Goal: Transaction & Acquisition: Purchase product/service

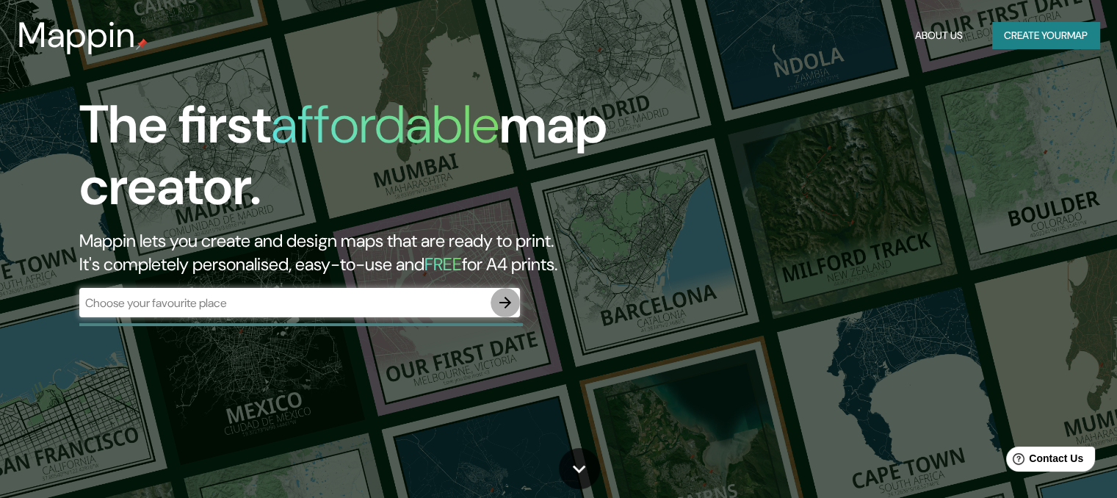
click at [505, 300] on icon "button" at bounding box center [505, 303] width 18 height 18
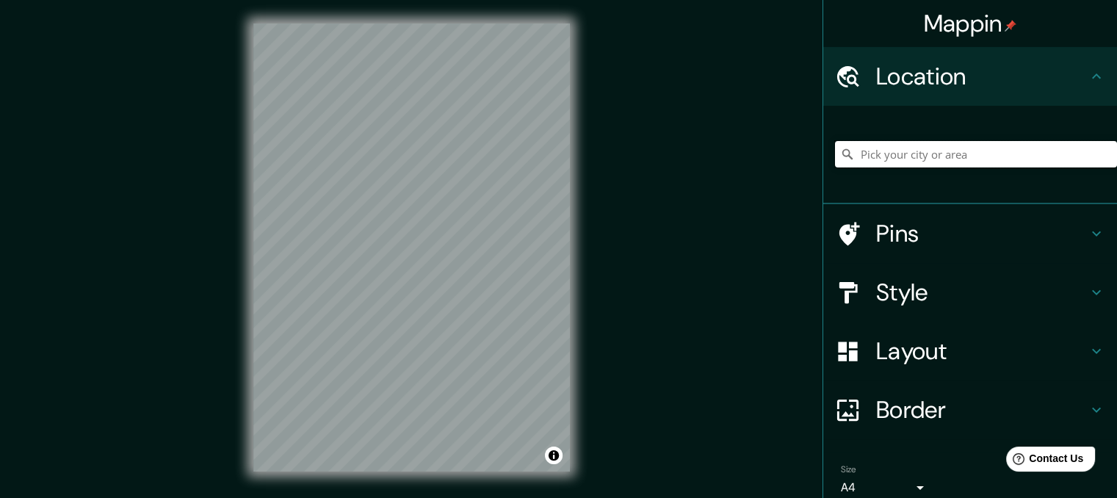
click at [934, 151] on input "Pick your city or area" at bounding box center [976, 154] width 282 height 26
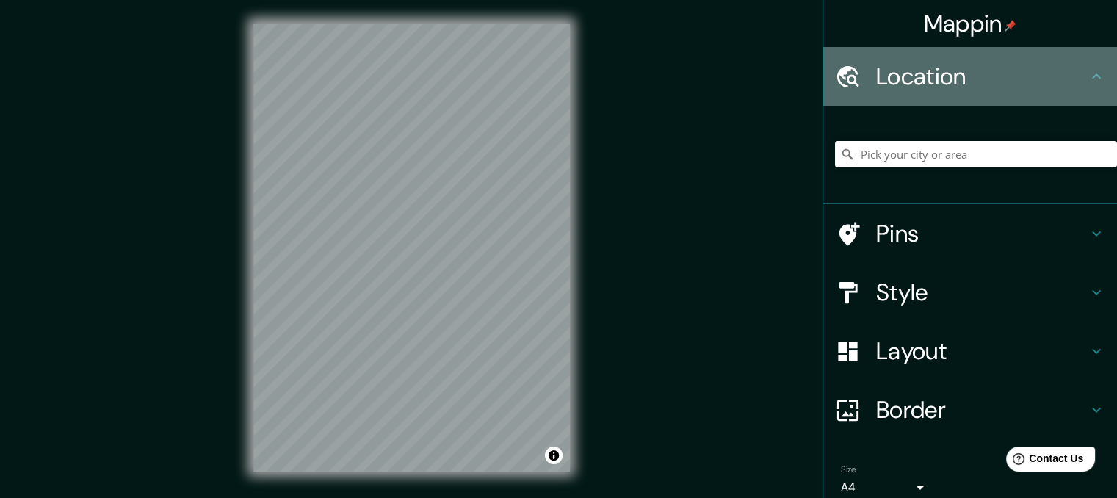
click at [920, 74] on h4 "Location" at bounding box center [981, 76] width 211 height 29
drag, startPoint x: 1057, startPoint y: 68, endPoint x: 1089, endPoint y: 73, distance: 31.9
click at [1089, 73] on div "Location" at bounding box center [970, 76] width 294 height 59
click at [1089, 73] on icon at bounding box center [1096, 77] width 18 height 18
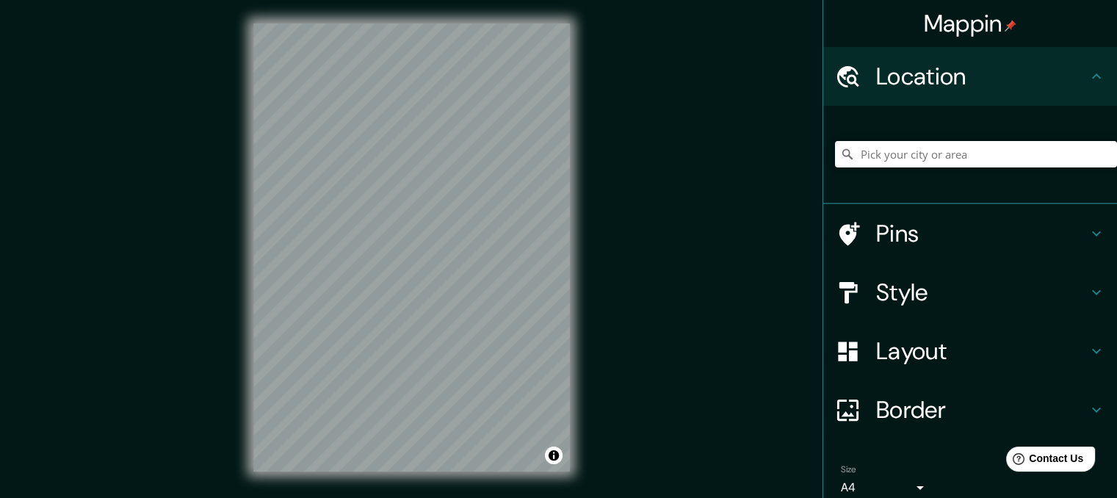
click at [1089, 73] on icon at bounding box center [1096, 77] width 18 height 18
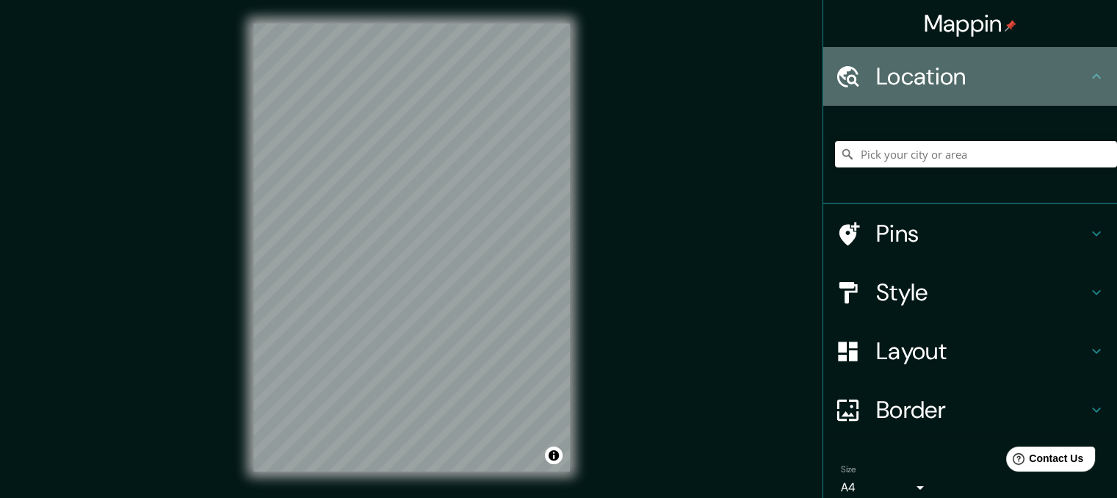
click at [1089, 73] on icon at bounding box center [1096, 77] width 18 height 18
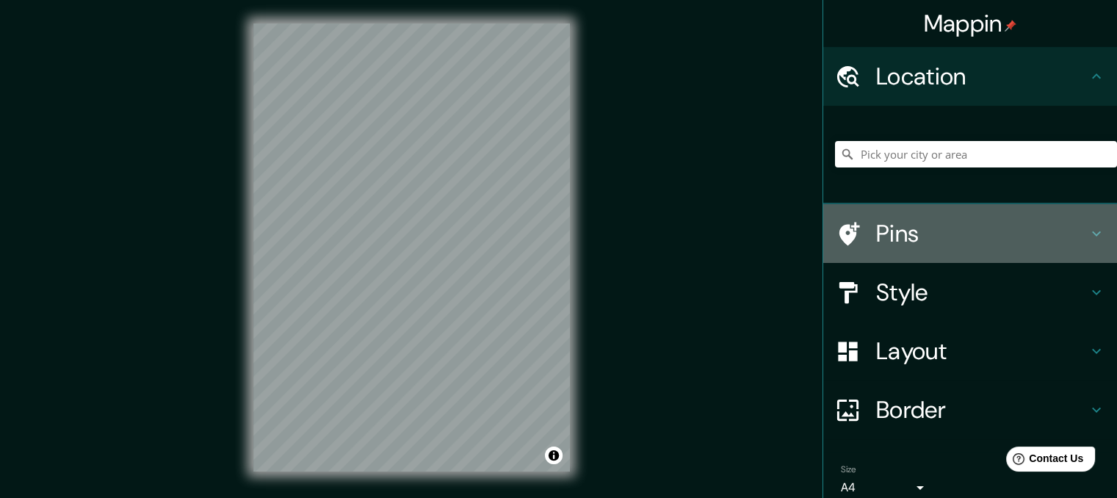
click at [1069, 237] on h4 "Pins" at bounding box center [981, 233] width 211 height 29
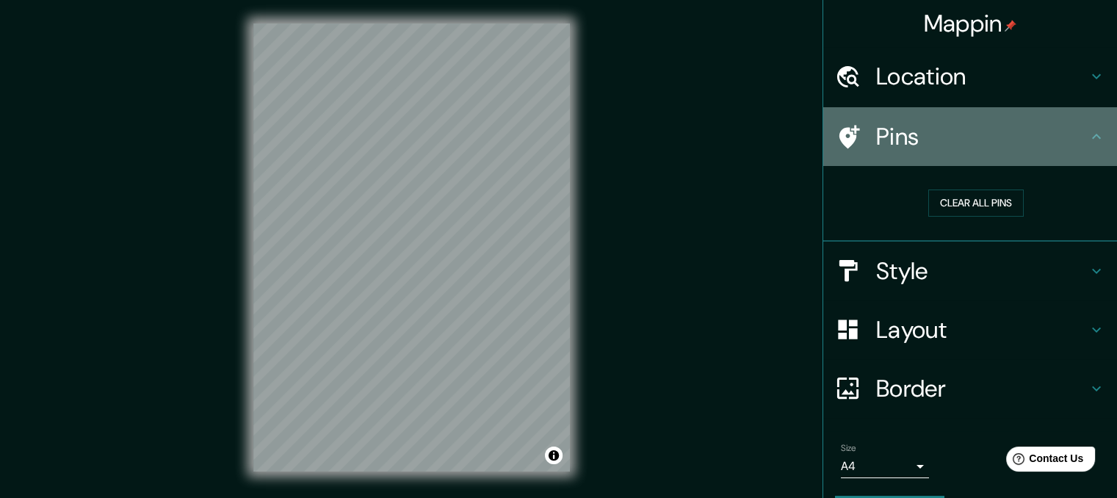
click at [1089, 130] on icon at bounding box center [1096, 137] width 18 height 18
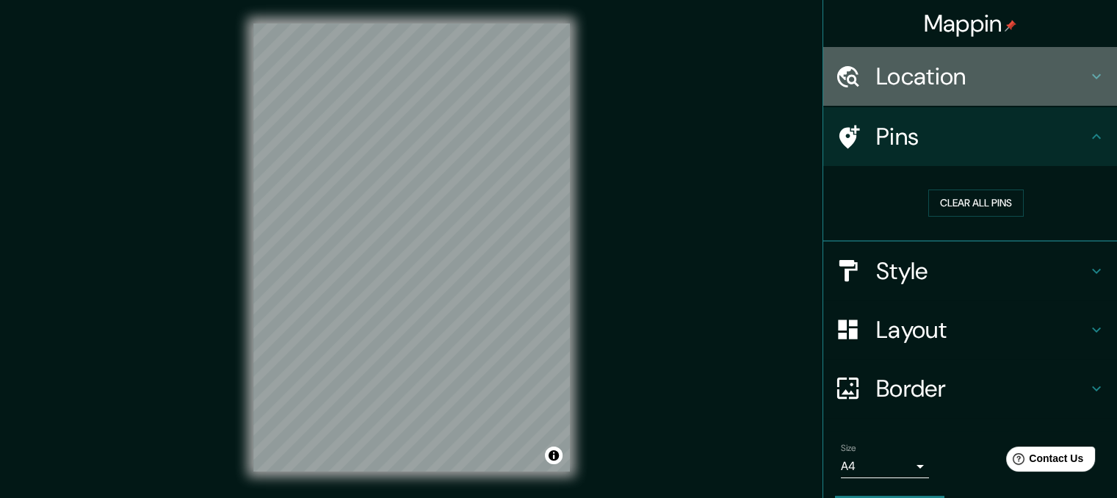
click at [1090, 76] on icon at bounding box center [1096, 77] width 18 height 18
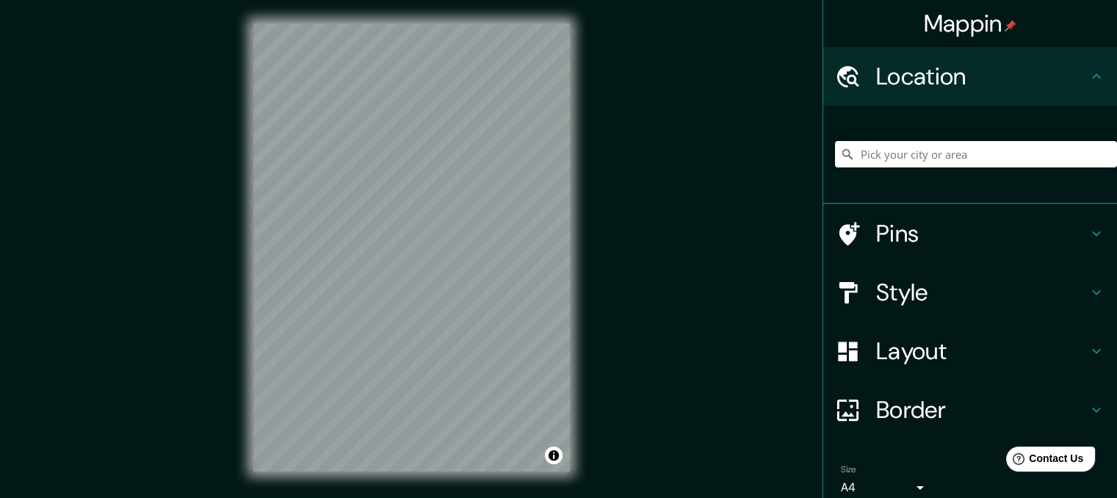
click at [899, 149] on input "Pick your city or area" at bounding box center [976, 154] width 282 height 26
paste input "[GEOGRAPHIC_DATA]"
click at [931, 151] on input "Noord, [GEOGRAPHIC_DATA], [GEOGRAPHIC_DATA], [GEOGRAPHIC_DATA]" at bounding box center [976, 154] width 282 height 26
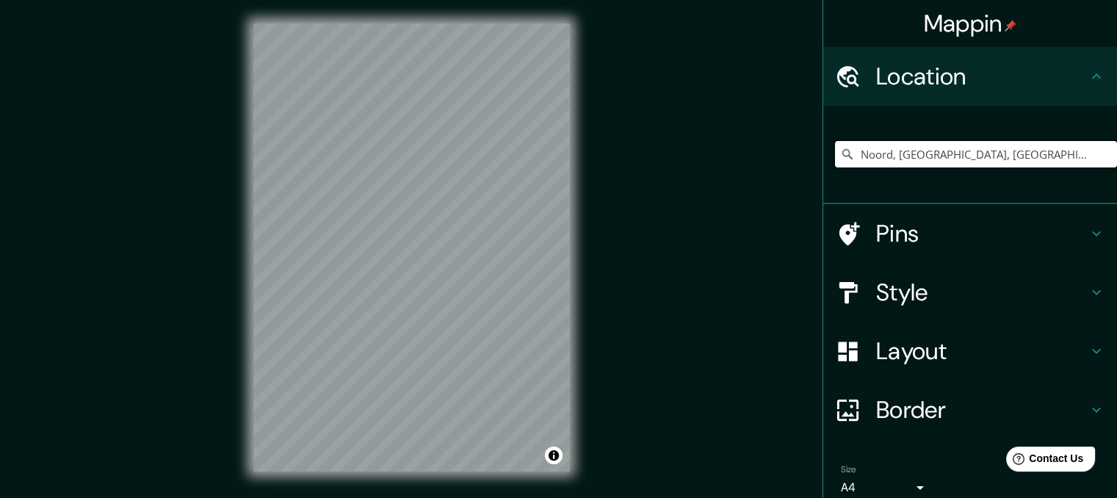
click at [931, 151] on input "Noord, [GEOGRAPHIC_DATA], [GEOGRAPHIC_DATA], [GEOGRAPHIC_DATA]" at bounding box center [976, 154] width 282 height 26
paste input "[GEOGRAPHIC_DATA]"
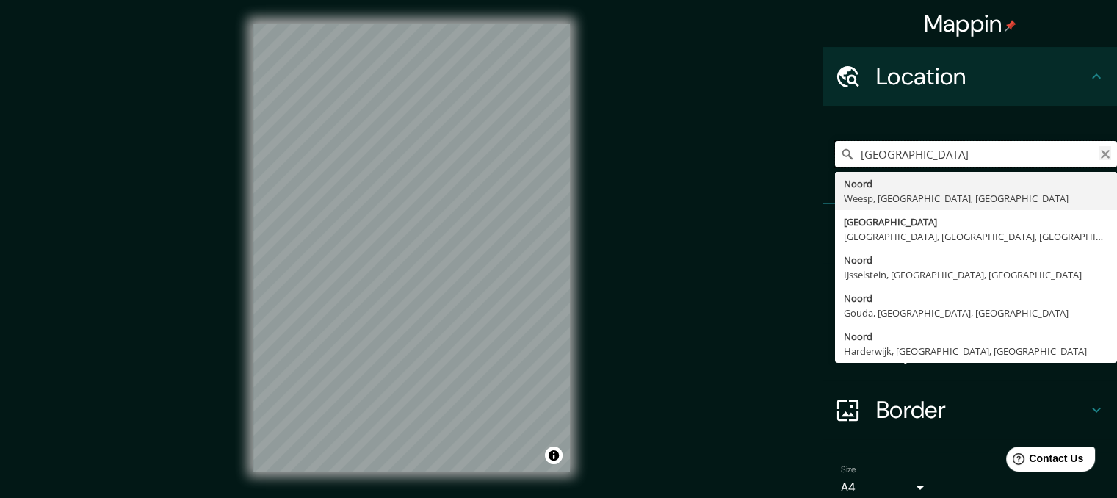
type input "[GEOGRAPHIC_DATA]"
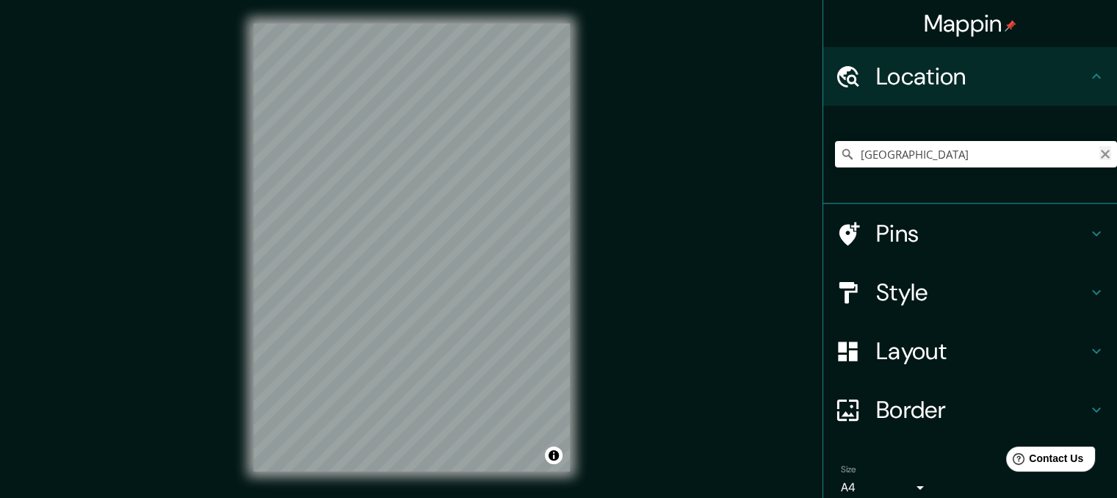
click at [1099, 153] on icon "Clear" at bounding box center [1105, 154] width 12 height 12
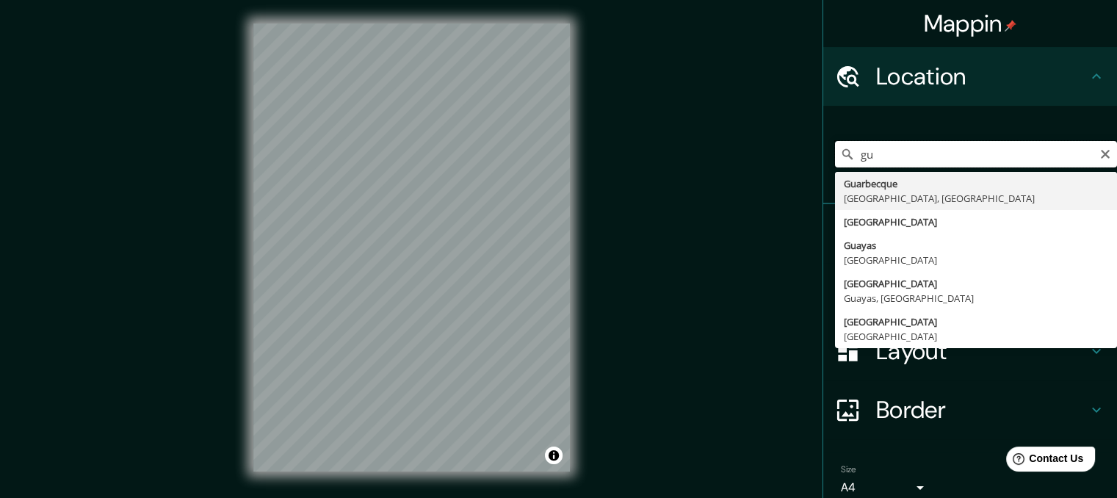
type input "g"
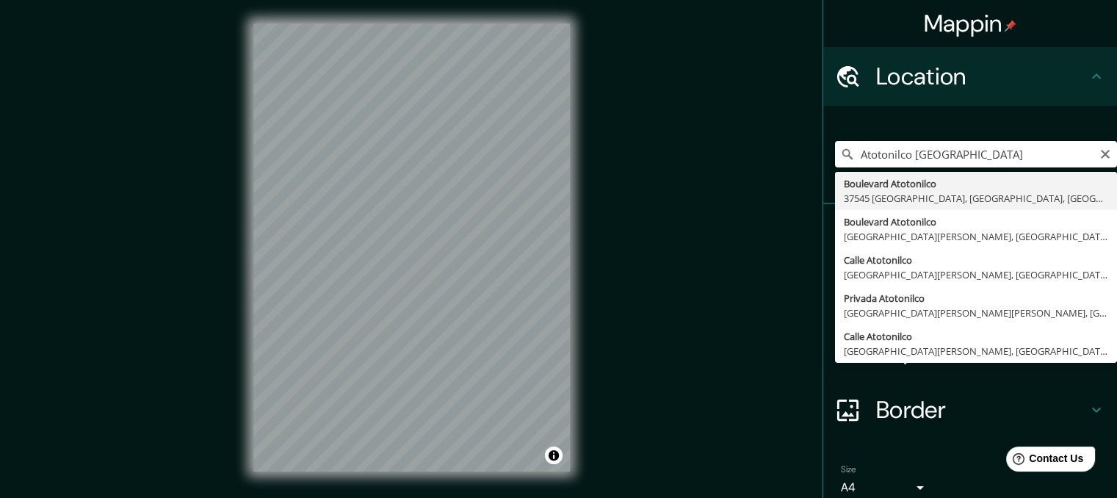
click at [925, 153] on input "Atotonilco [GEOGRAPHIC_DATA]" at bounding box center [976, 154] width 282 height 26
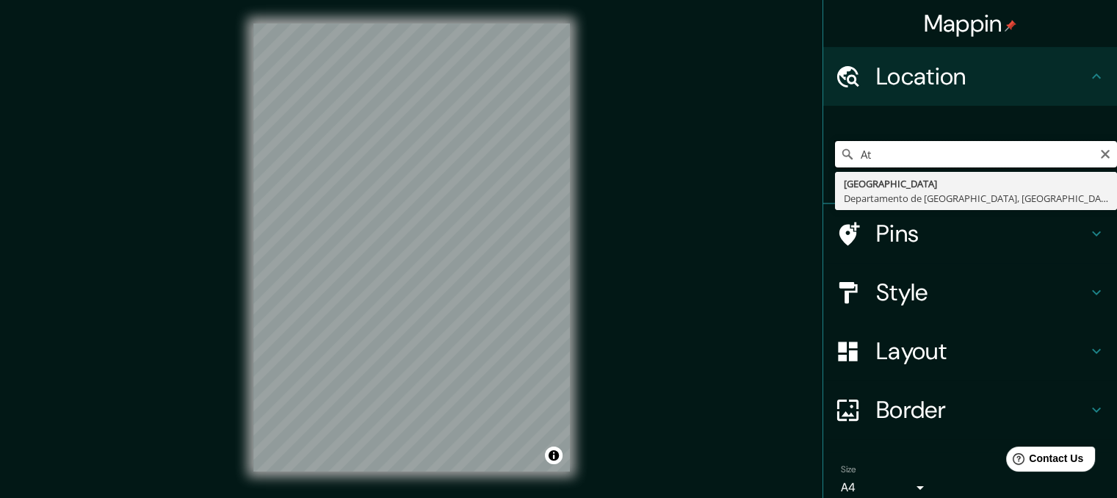
type input "A"
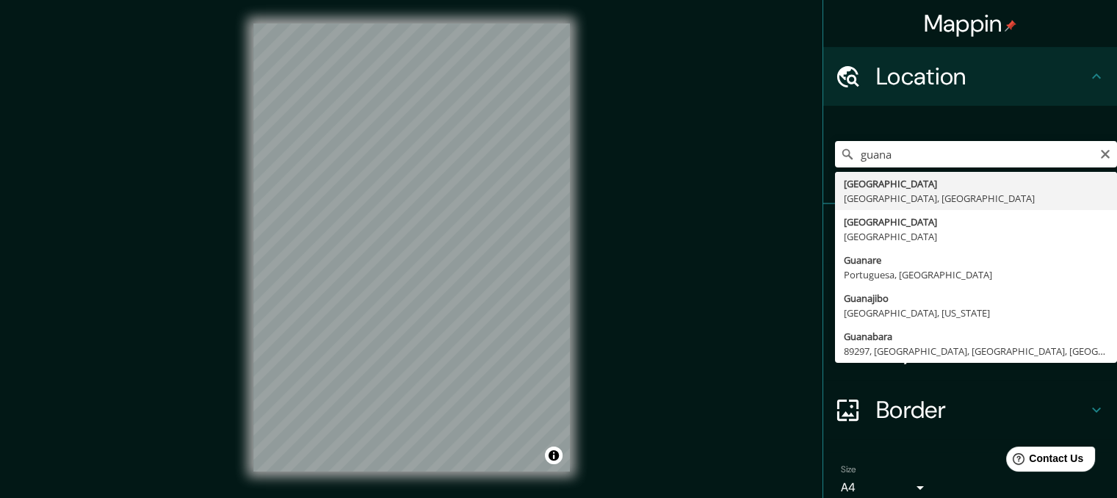
type input "[GEOGRAPHIC_DATA], [GEOGRAPHIC_DATA], [GEOGRAPHIC_DATA]"
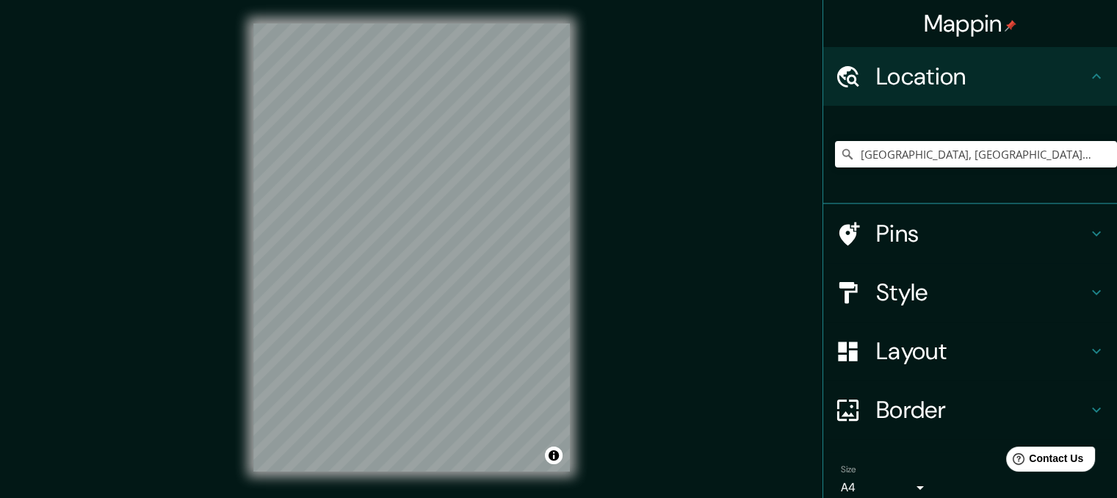
click at [949, 232] on h4 "Pins" at bounding box center [981, 233] width 211 height 29
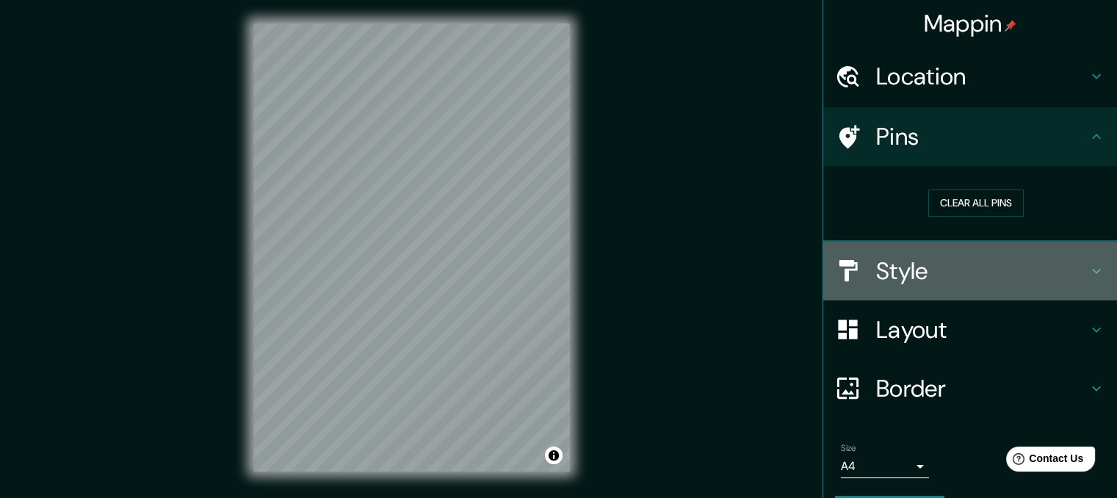
click at [1087, 265] on icon at bounding box center [1096, 271] width 18 height 18
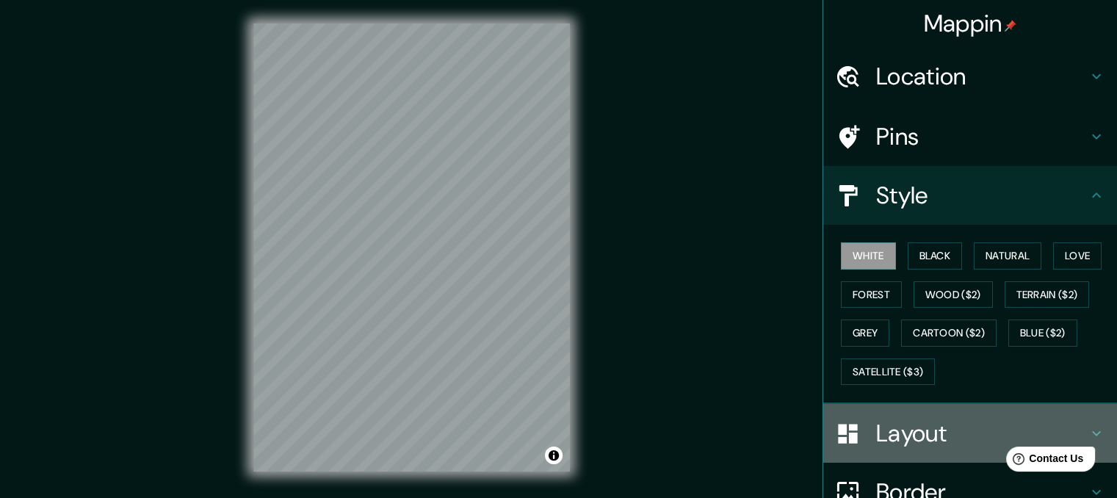
click at [904, 421] on h4 "Layout" at bounding box center [981, 432] width 211 height 29
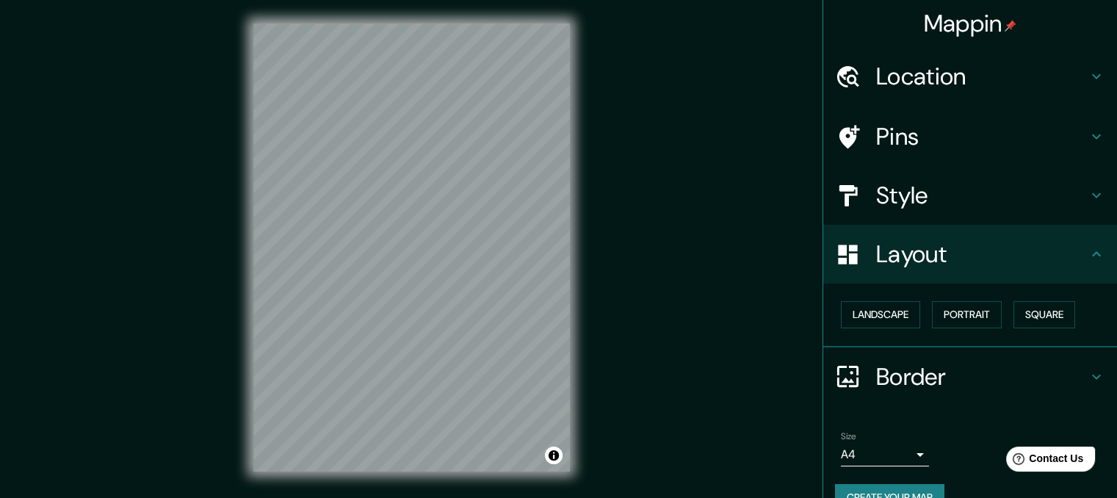
scroll to position [29, 0]
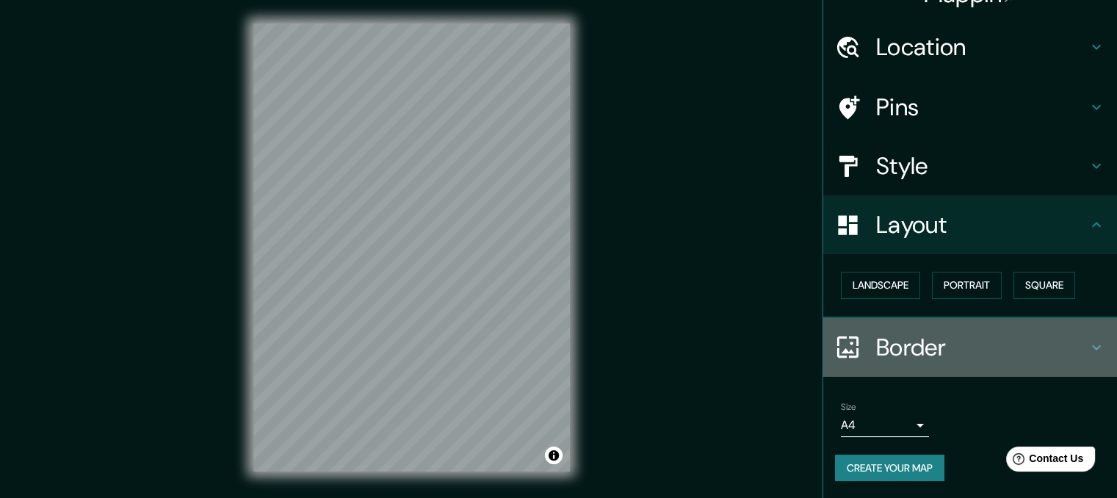
click at [920, 341] on h4 "Border" at bounding box center [981, 347] width 211 height 29
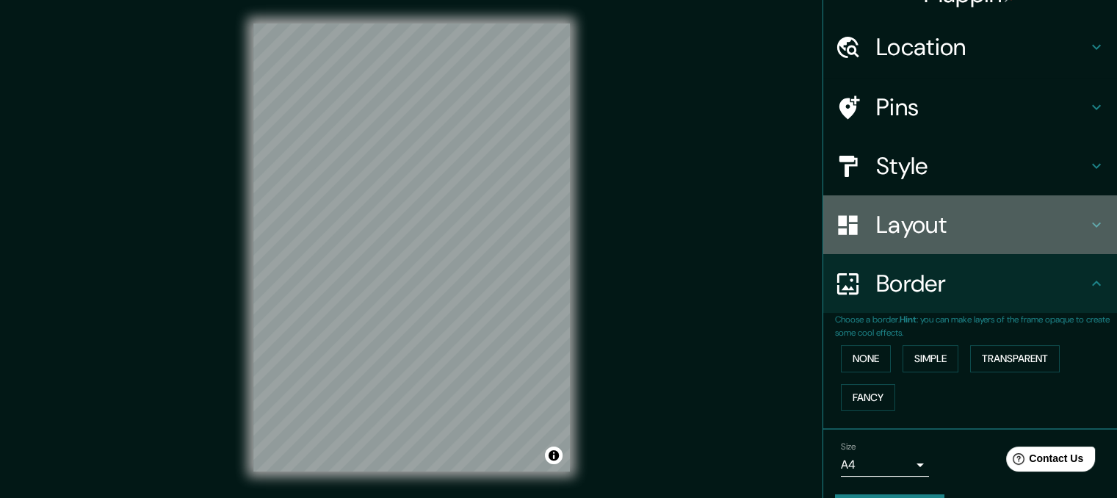
click at [1001, 249] on div "Layout" at bounding box center [970, 224] width 294 height 59
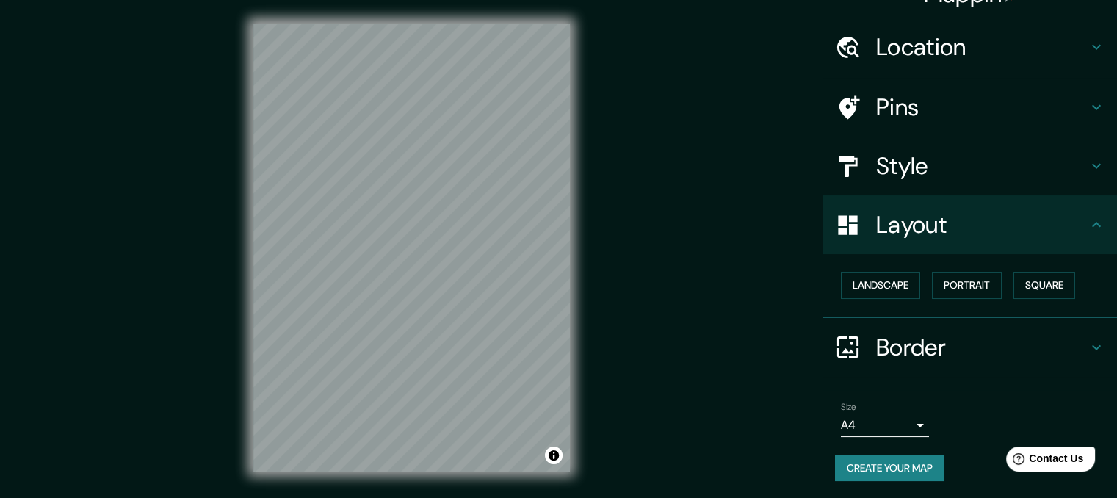
scroll to position [0, 0]
